Goal: Use online tool/utility: Utilize a website feature to perform a specific function

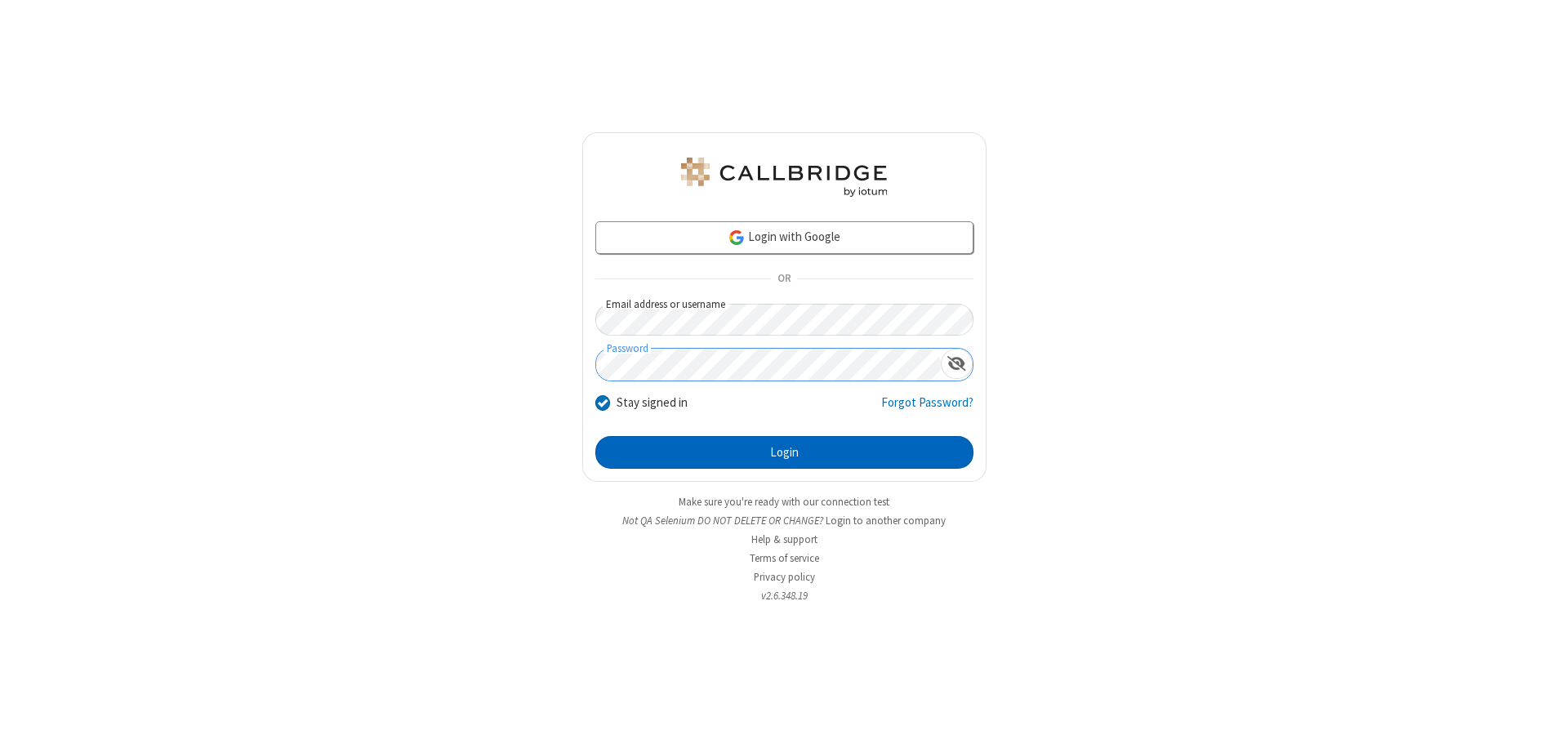
click at [784, 452] on button "Login" at bounding box center [784, 452] width 378 height 33
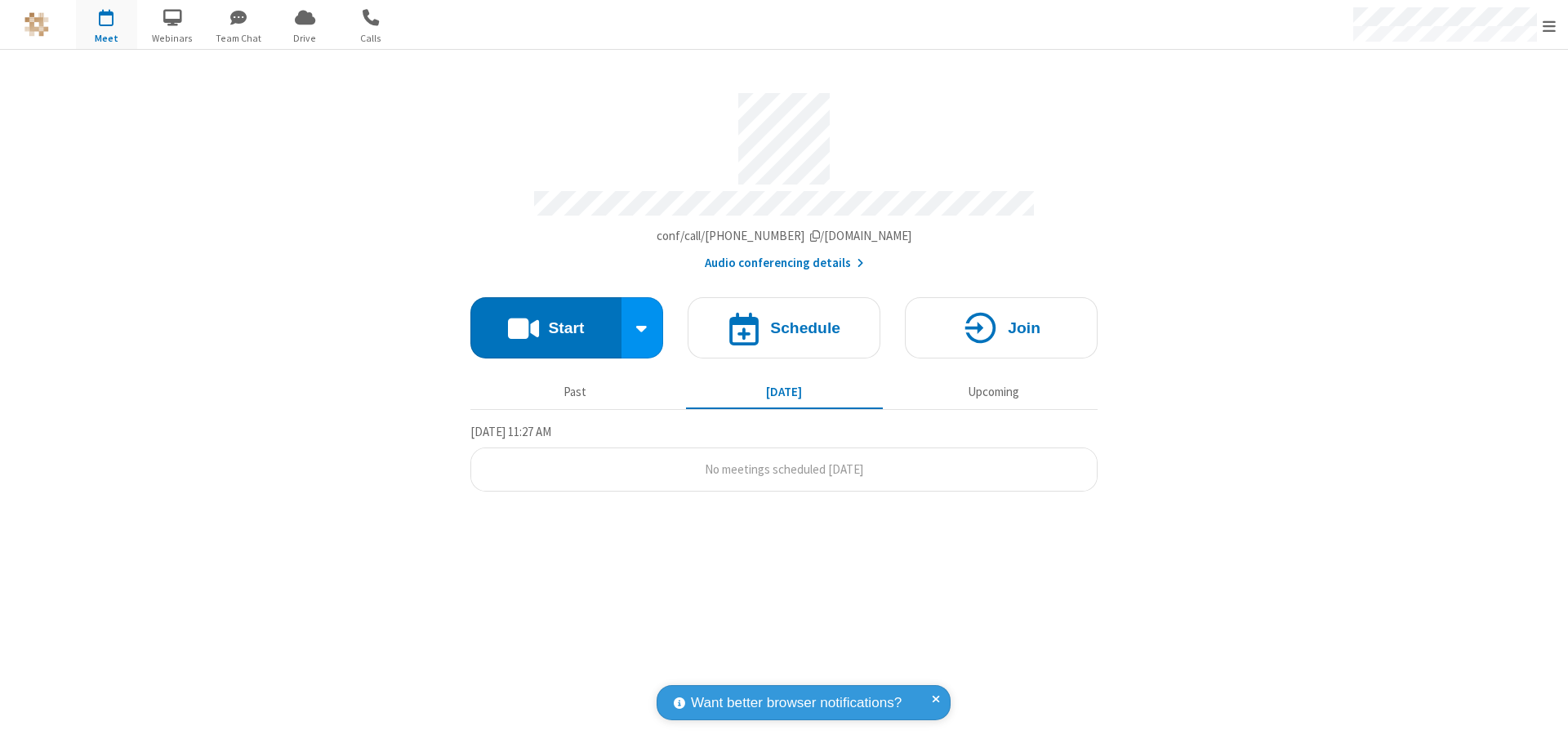
click at [545, 320] on button "Start" at bounding box center [546, 327] width 151 height 61
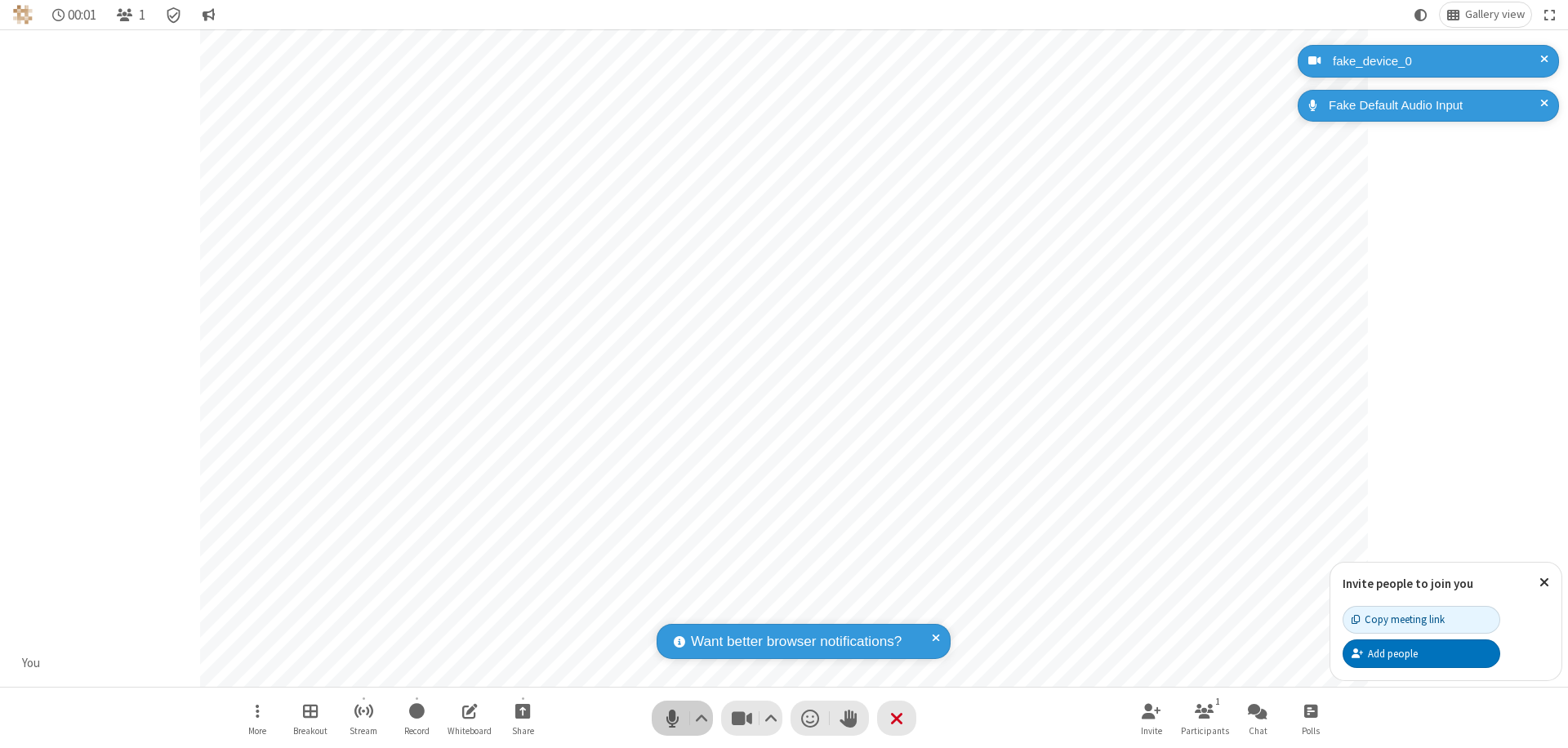
click at [672, 718] on span "Mute (⌘+Shift+A)" at bounding box center [672, 718] width 25 height 24
click at [672, 718] on span "Unmute (⌘+Shift+A)" at bounding box center [672, 718] width 25 height 24
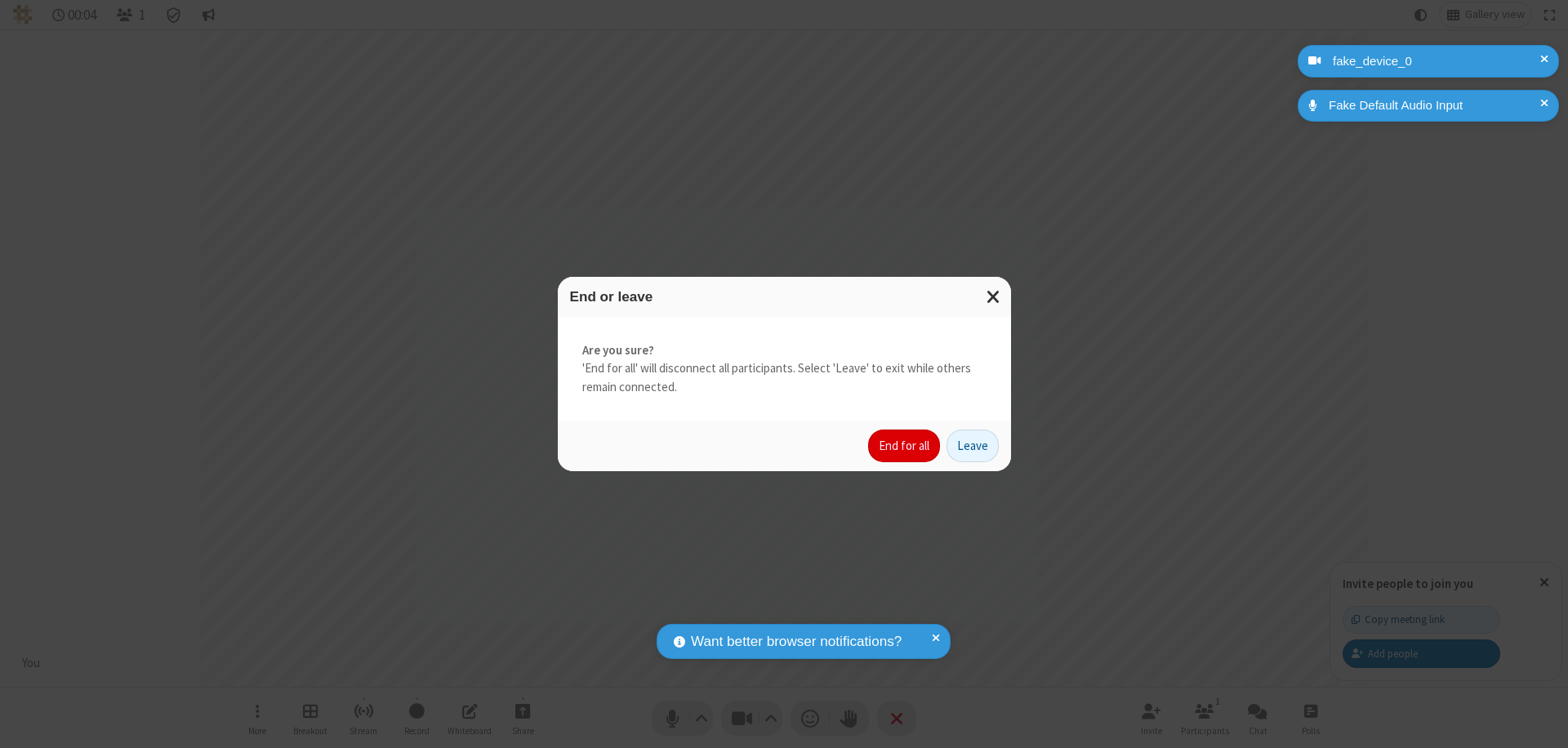
click at [905, 446] on button "End for all" at bounding box center [904, 445] width 72 height 33
